Goal: Information Seeking & Learning: Learn about a topic

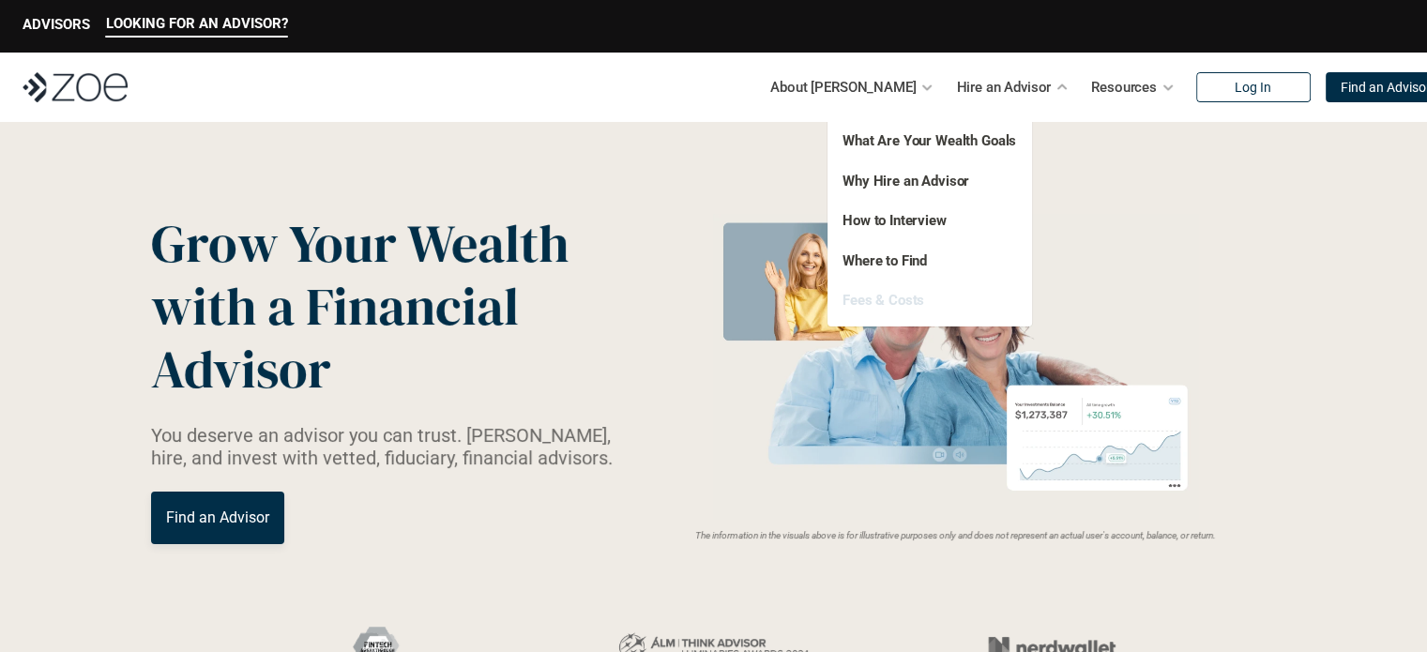
click at [897, 305] on link "Fees & Costs" at bounding box center [884, 300] width 82 height 17
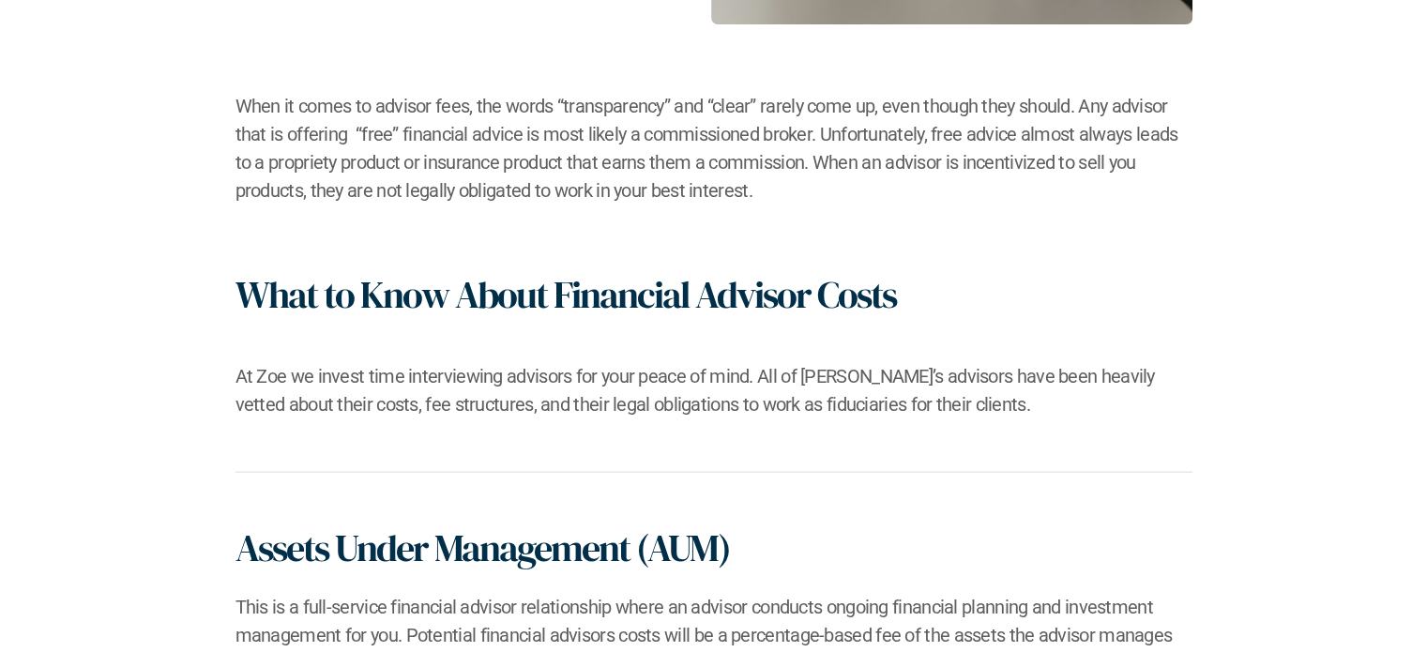
scroll to position [1031, 0]
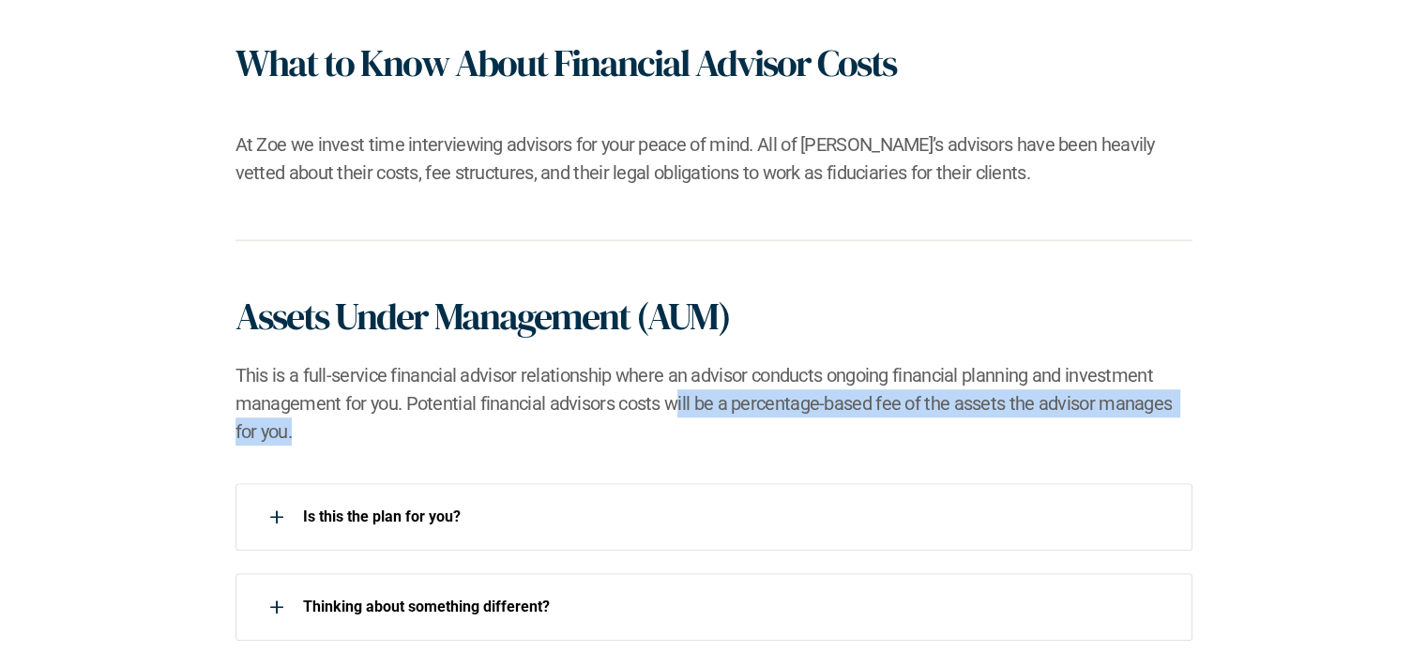
drag, startPoint x: 671, startPoint y: 409, endPoint x: 922, endPoint y: 419, distance: 251.7
click at [922, 419] on h2 "This is a full-service financial advisor relationship where an advisor conducts…" at bounding box center [714, 403] width 957 height 84
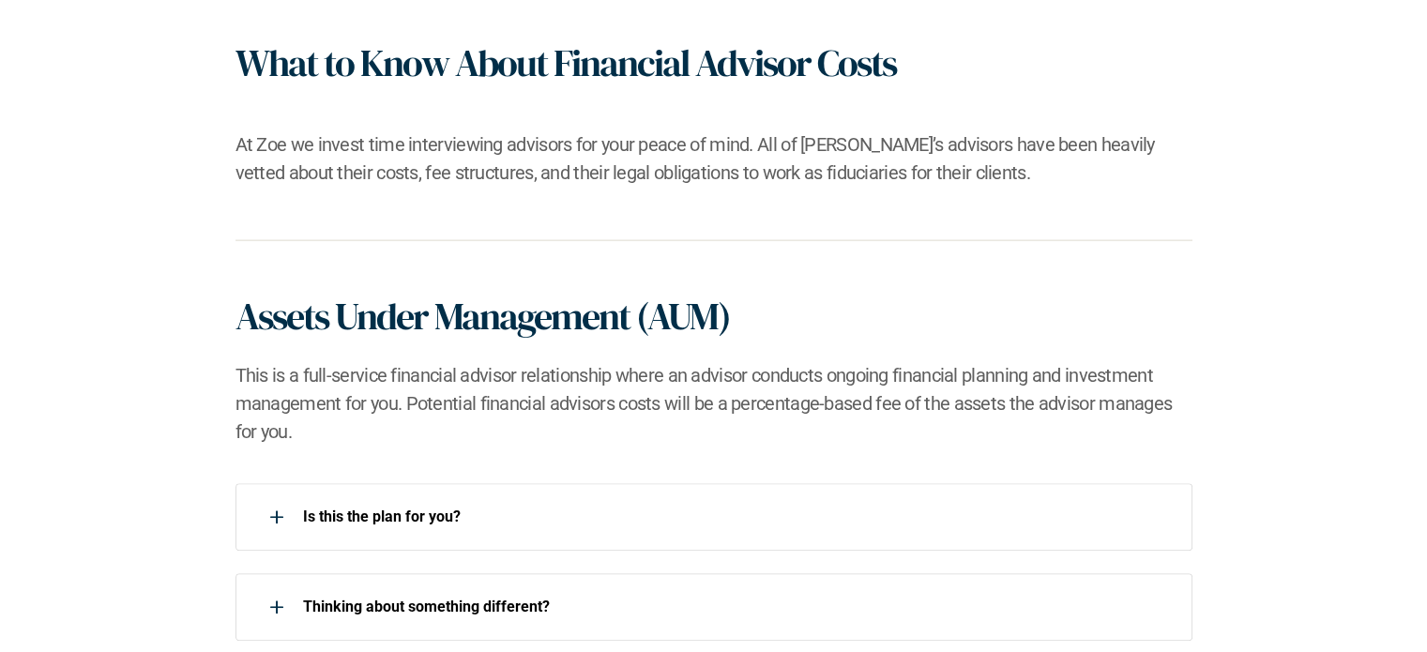
click at [886, 126] on div "What to Know About Financial Advisor Costs At [PERSON_NAME] we invest time inte…" at bounding box center [714, 113] width 957 height 146
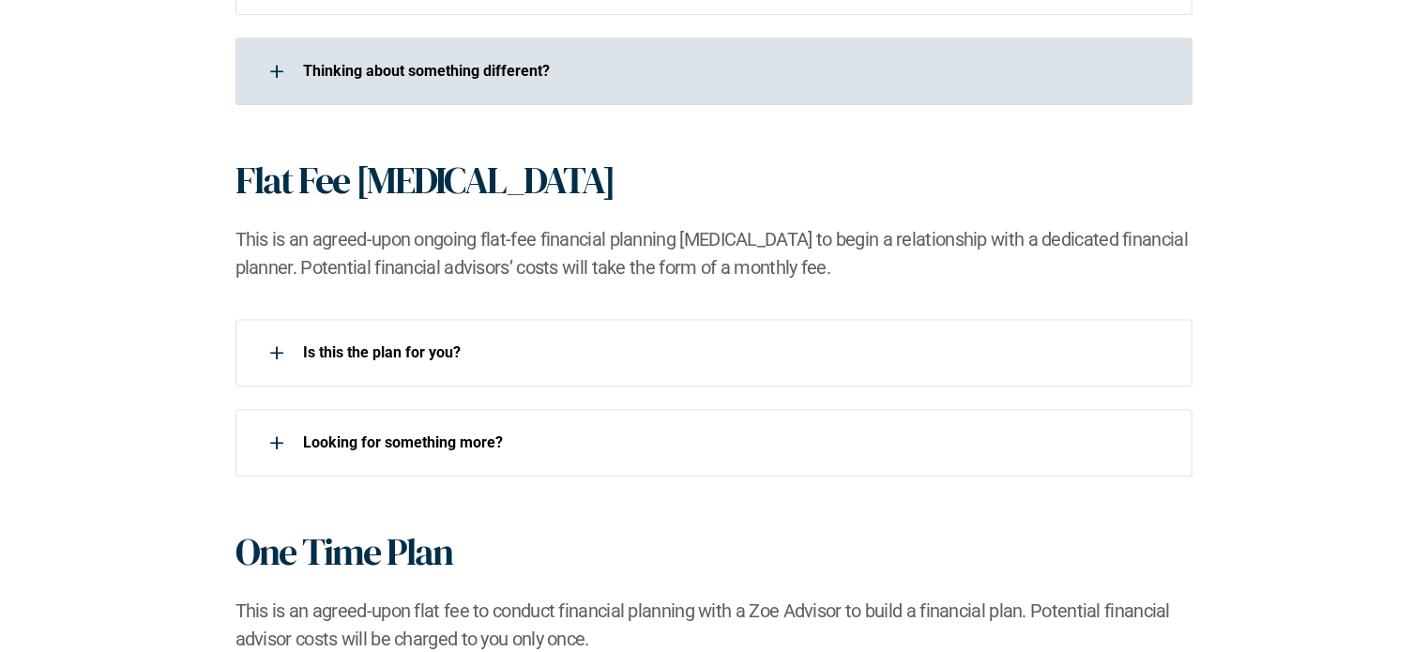
scroll to position [1565, 0]
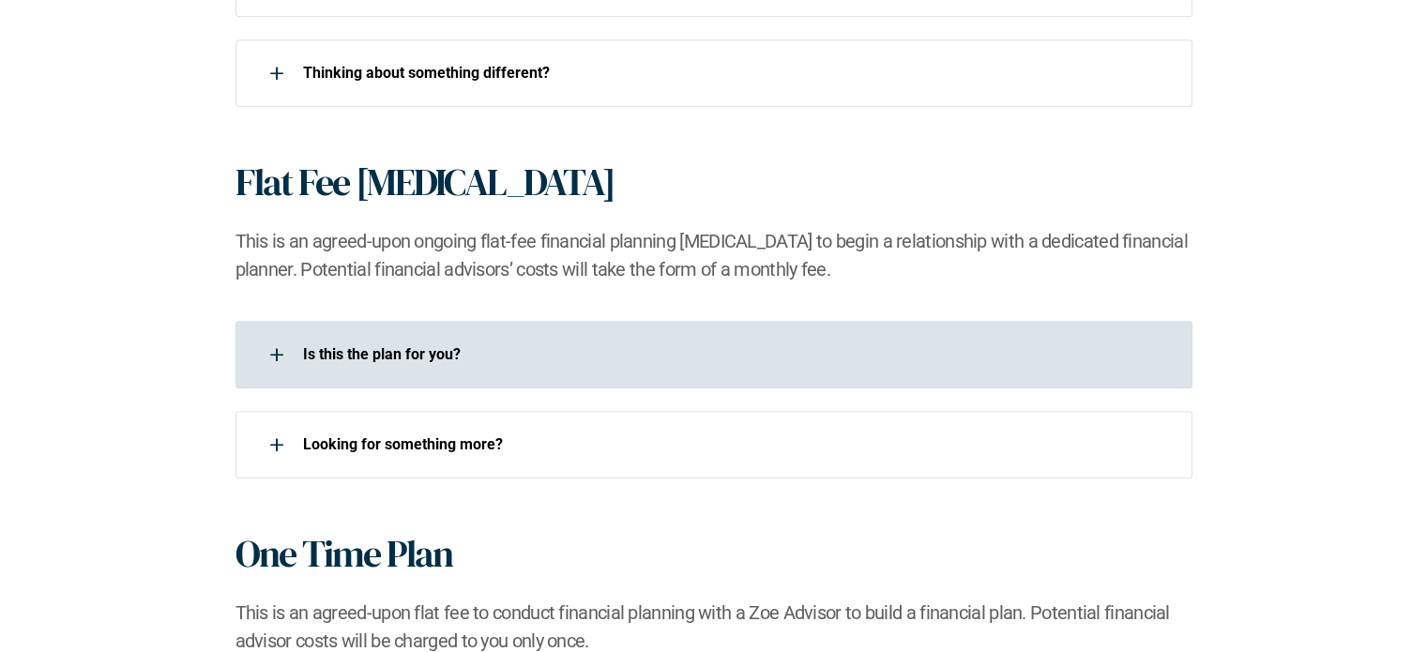
click at [711, 350] on p "Is this the plan for you?​" at bounding box center [735, 354] width 865 height 18
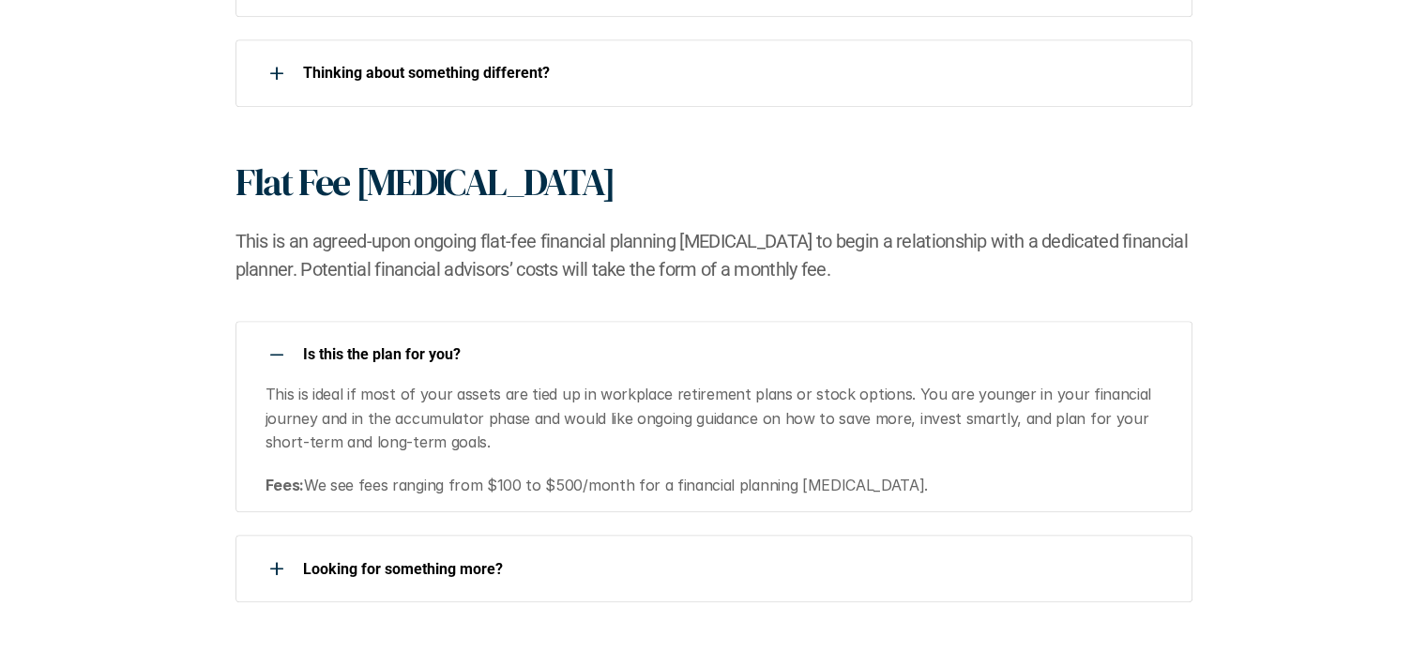
click at [683, 383] on p "This is ideal if most of your assets are tied up in workplace retirement plans …" at bounding box center [718, 419] width 905 height 72
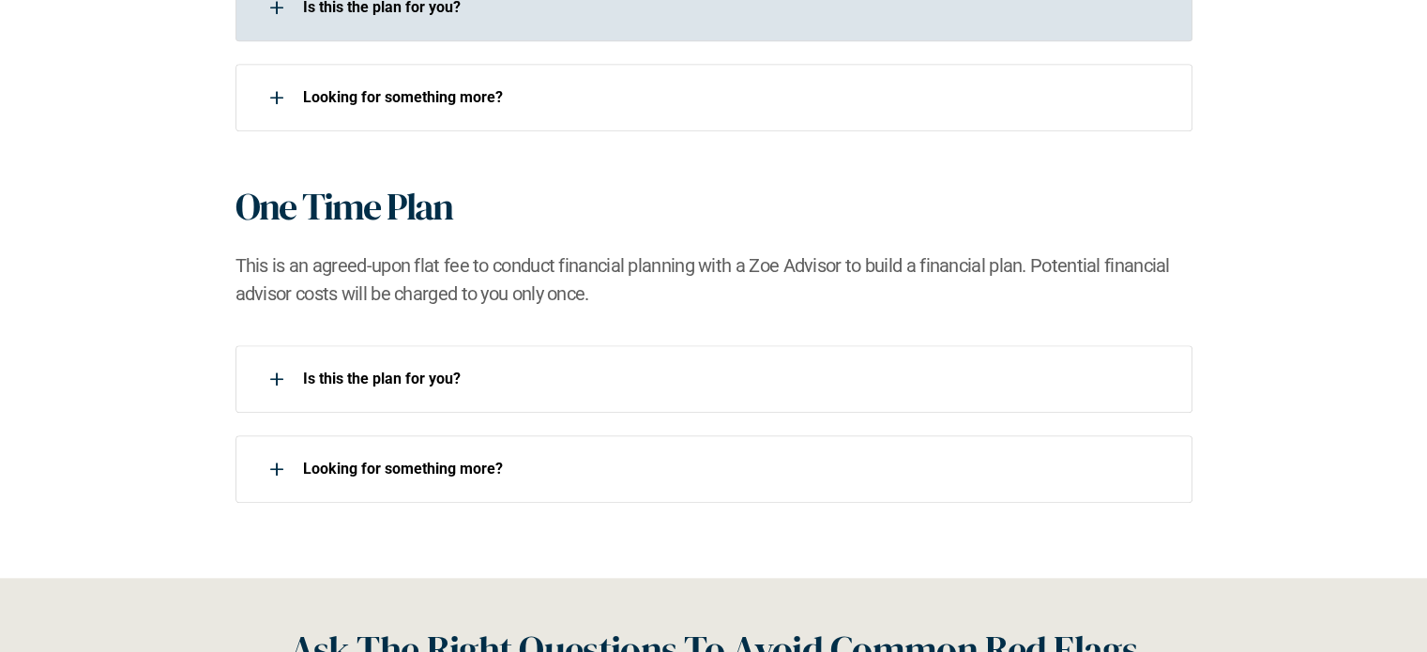
scroll to position [1913, 0]
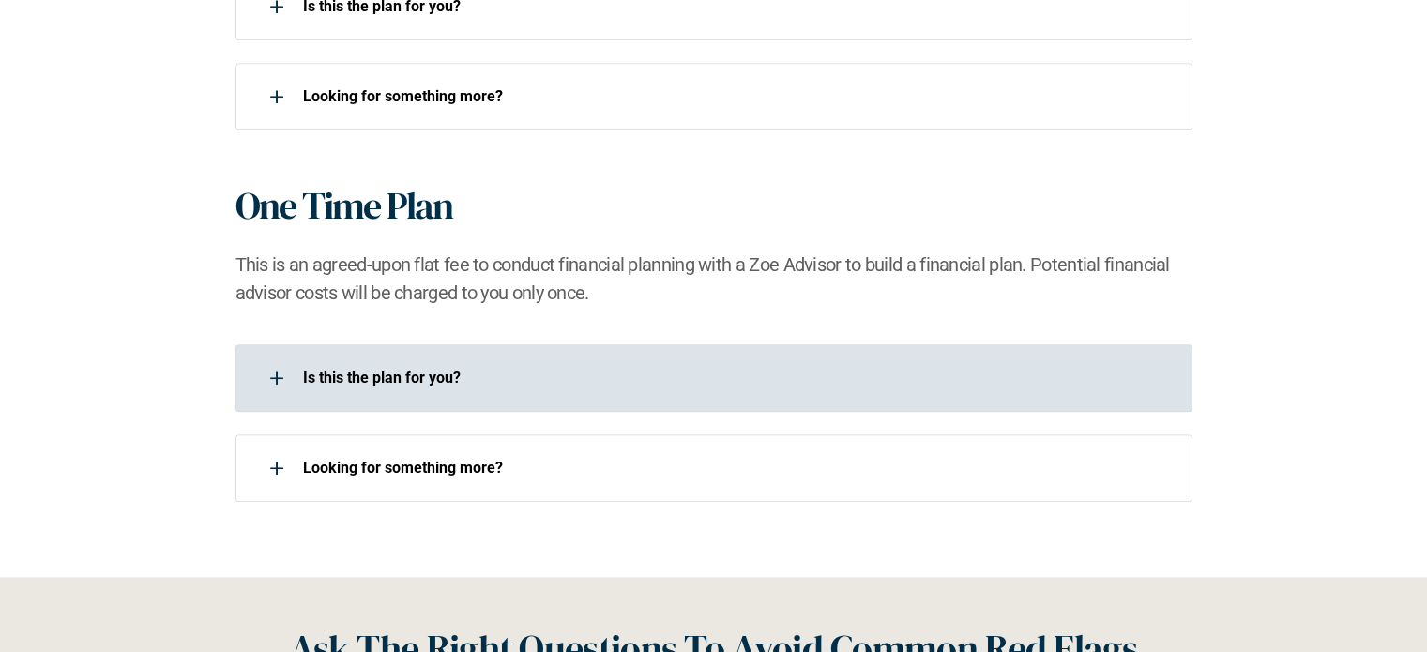
click at [683, 382] on p "Is this the plan for you?​" at bounding box center [735, 378] width 865 height 18
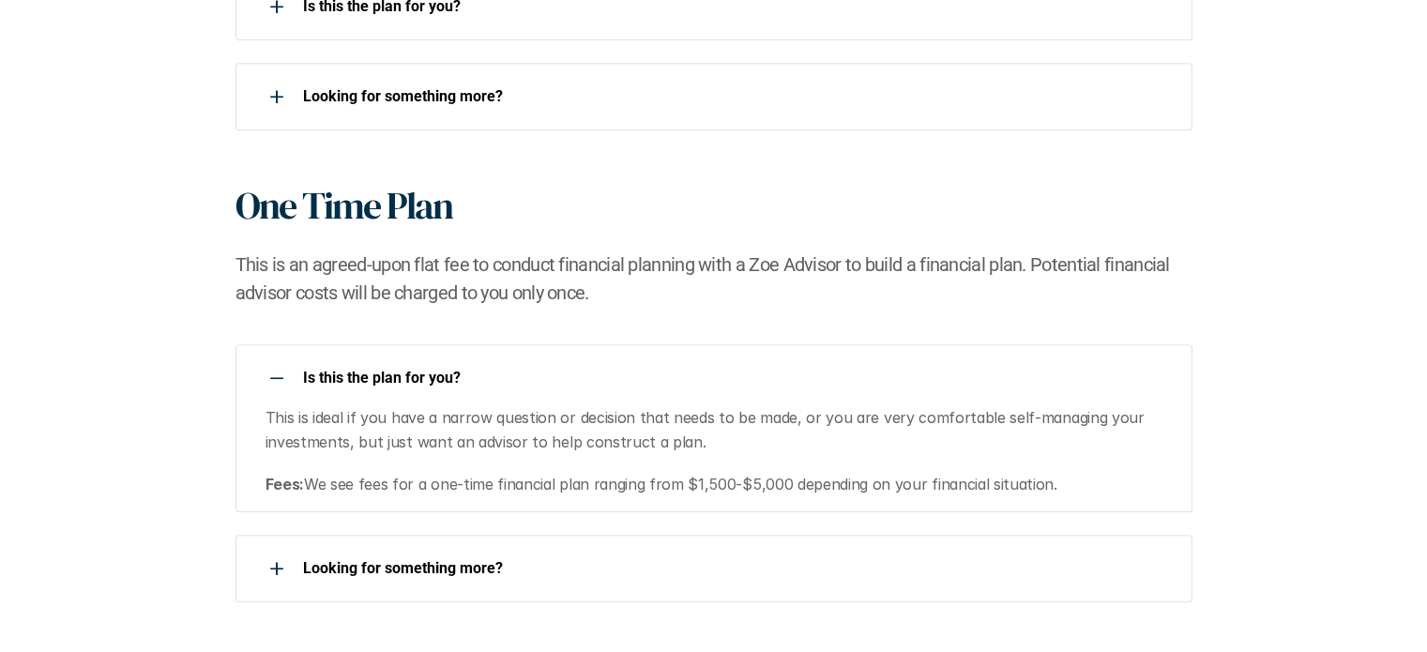
click at [683, 382] on p "Is this the plan for you?​" at bounding box center [735, 378] width 865 height 18
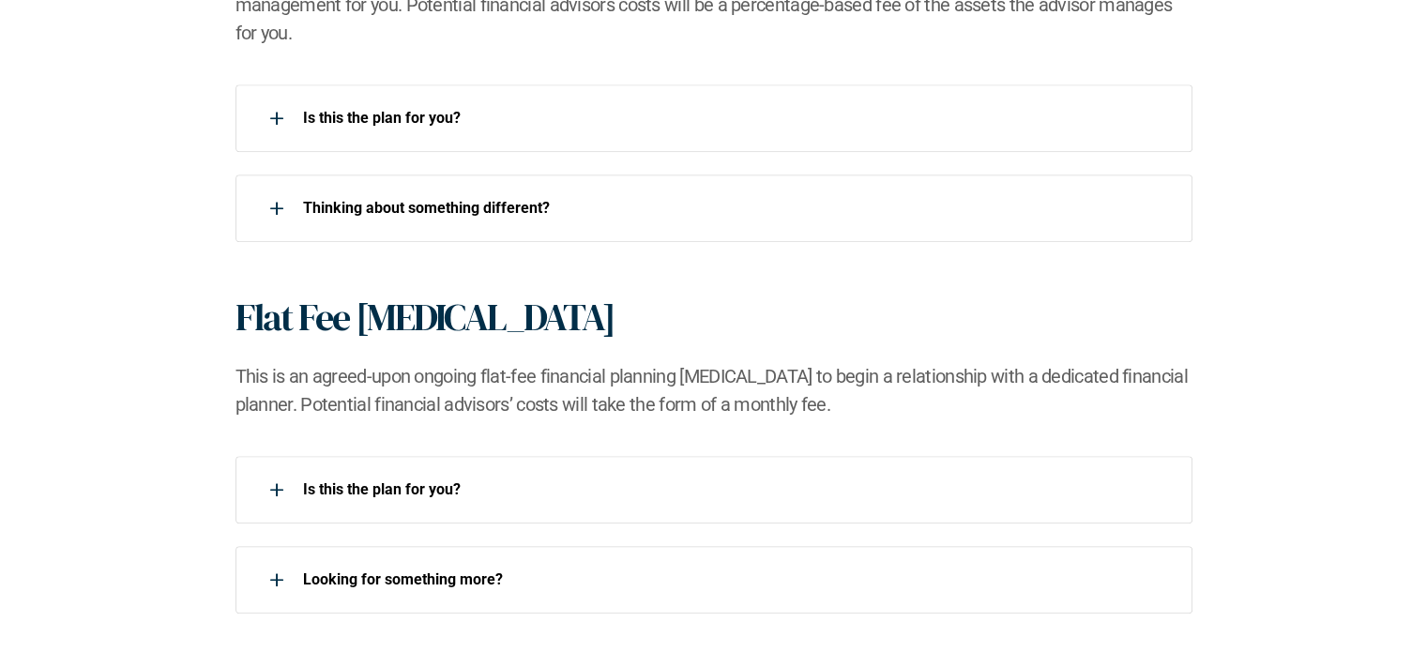
scroll to position [1634, 0]
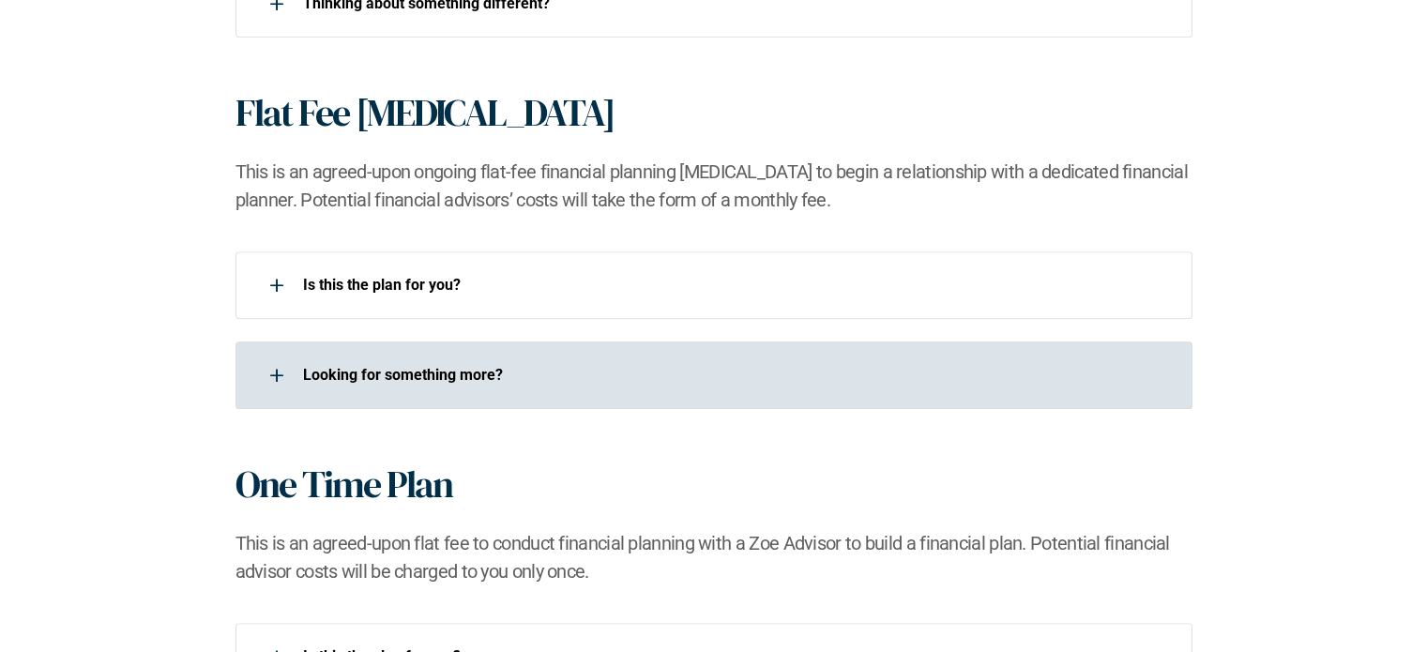
click at [666, 353] on div "Looking for something more?​" at bounding box center [714, 376] width 957 height 68
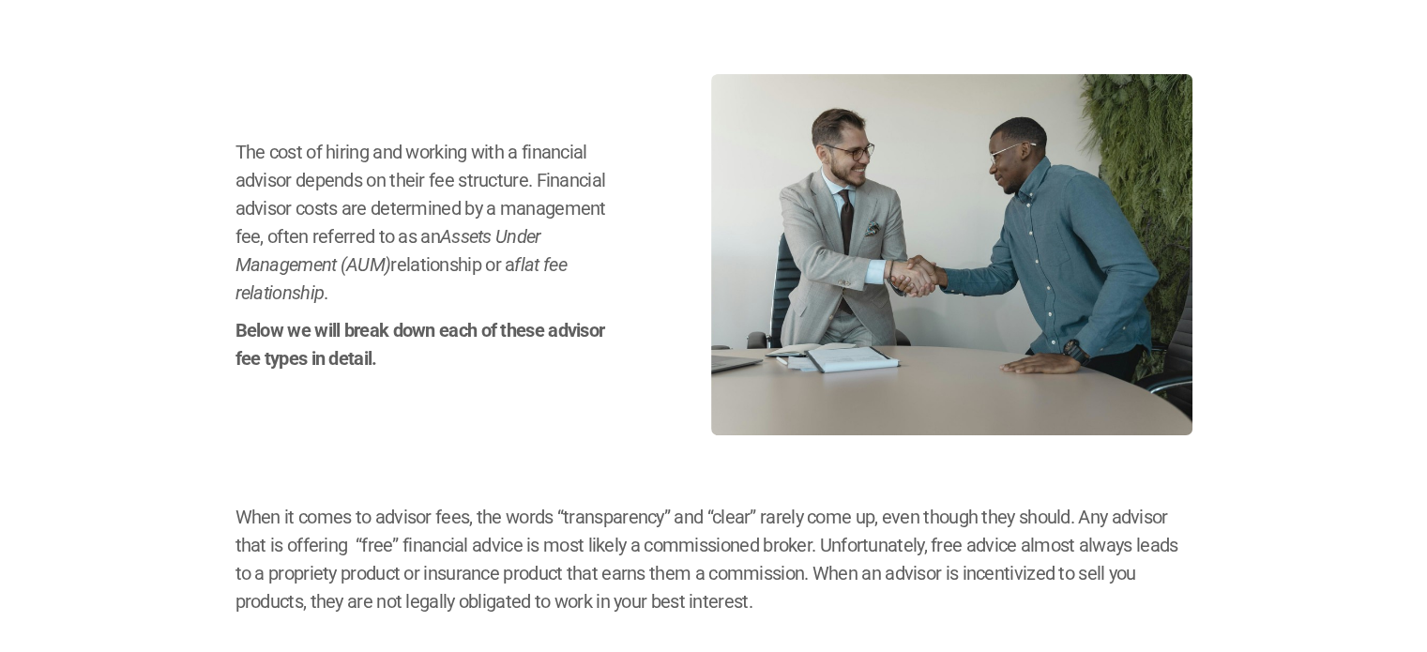
scroll to position [387, 0]
